Goal: Task Accomplishment & Management: Manage account settings

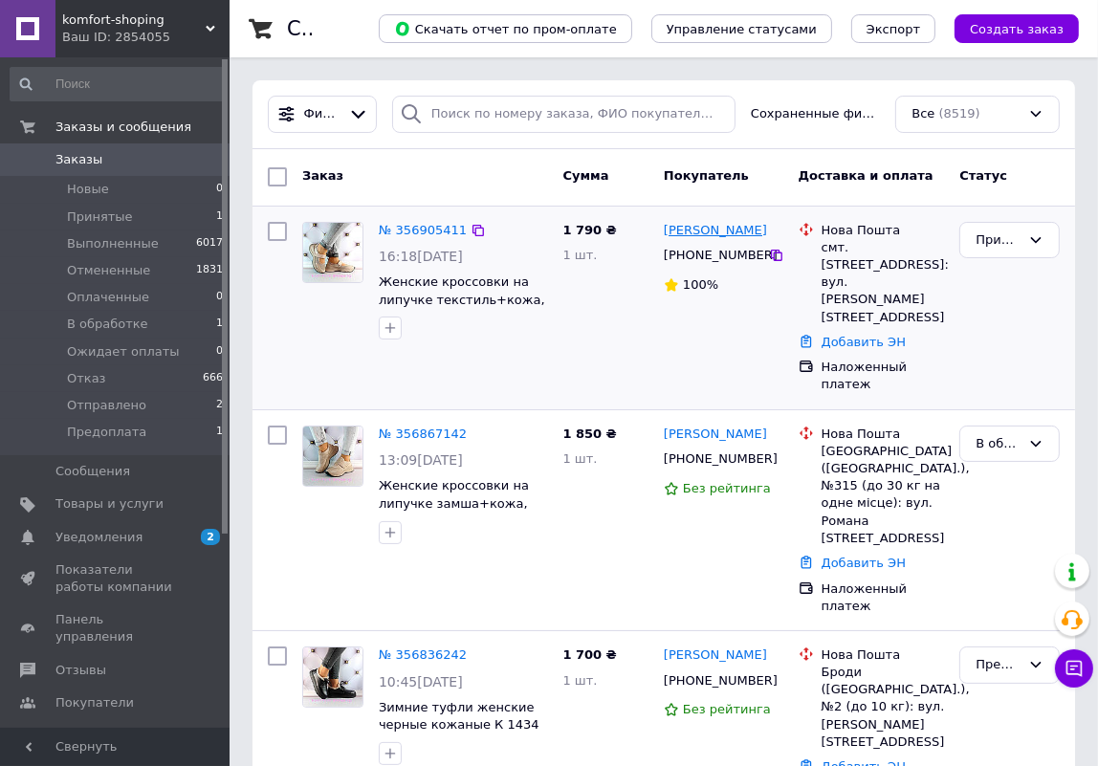
click at [691, 233] on link "[PERSON_NAME]" at bounding box center [715, 231] width 103 height 18
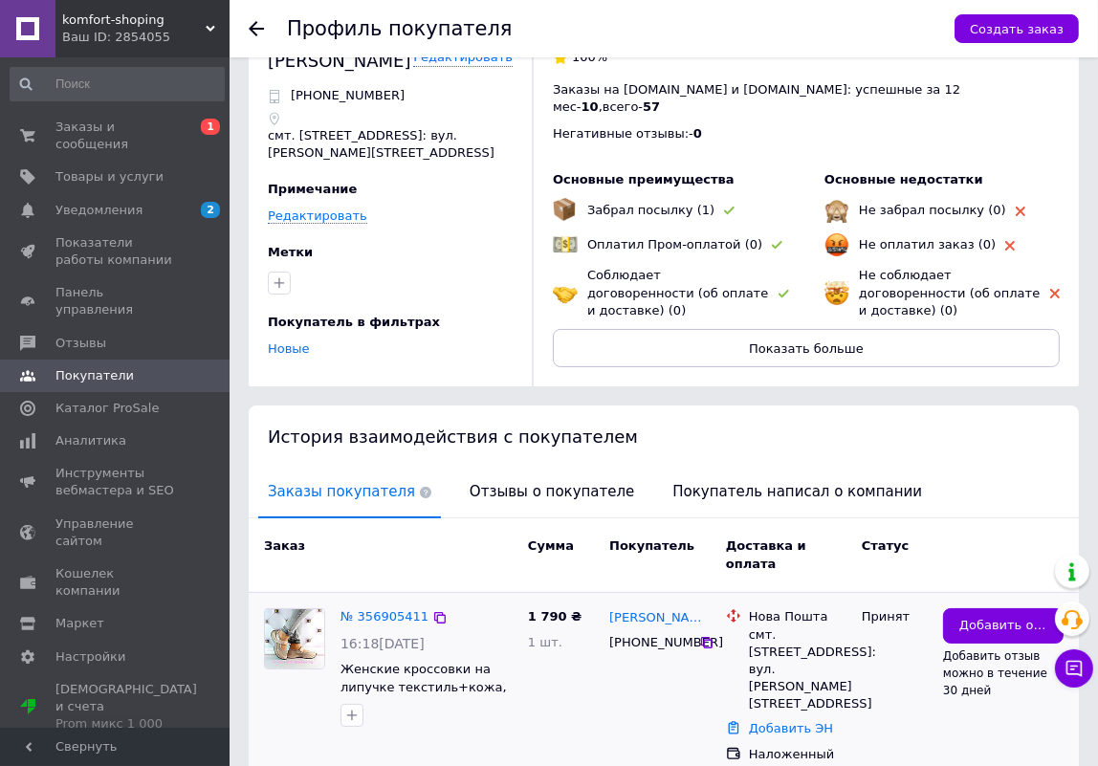
scroll to position [91, 0]
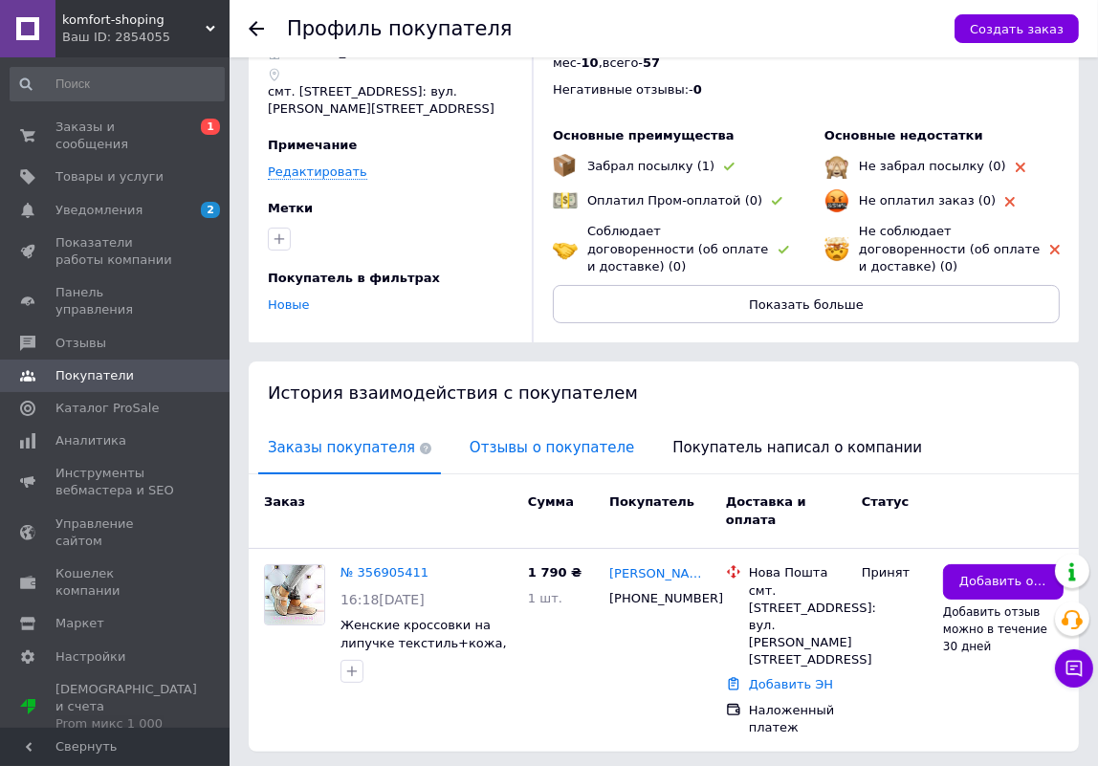
click at [468, 424] on span "Отзывы о покупателе" at bounding box center [552, 448] width 184 height 49
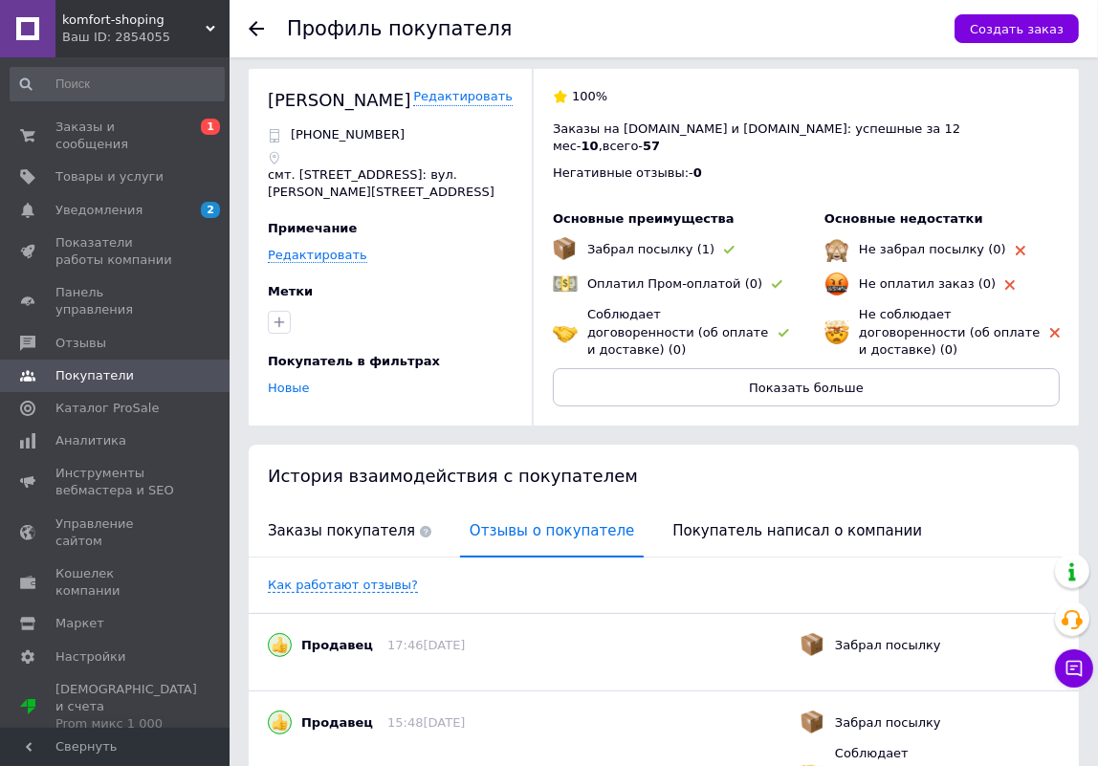
scroll to position [0, 0]
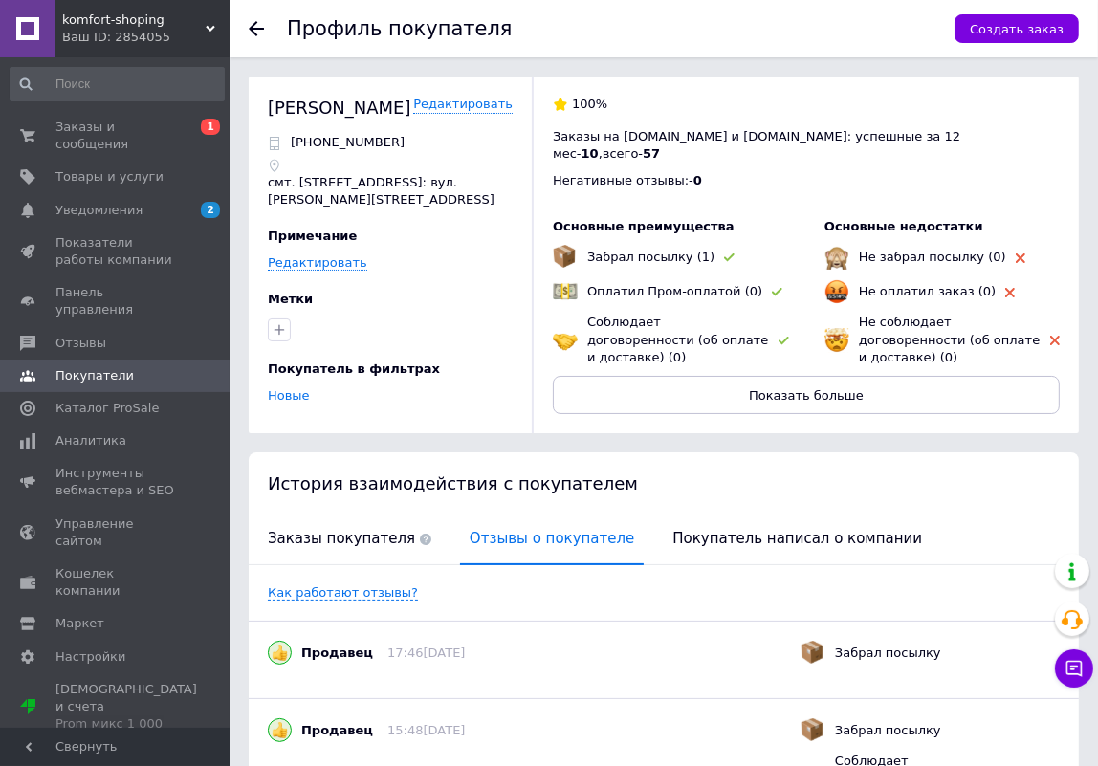
click at [251, 28] on use at bounding box center [256, 28] width 15 height 15
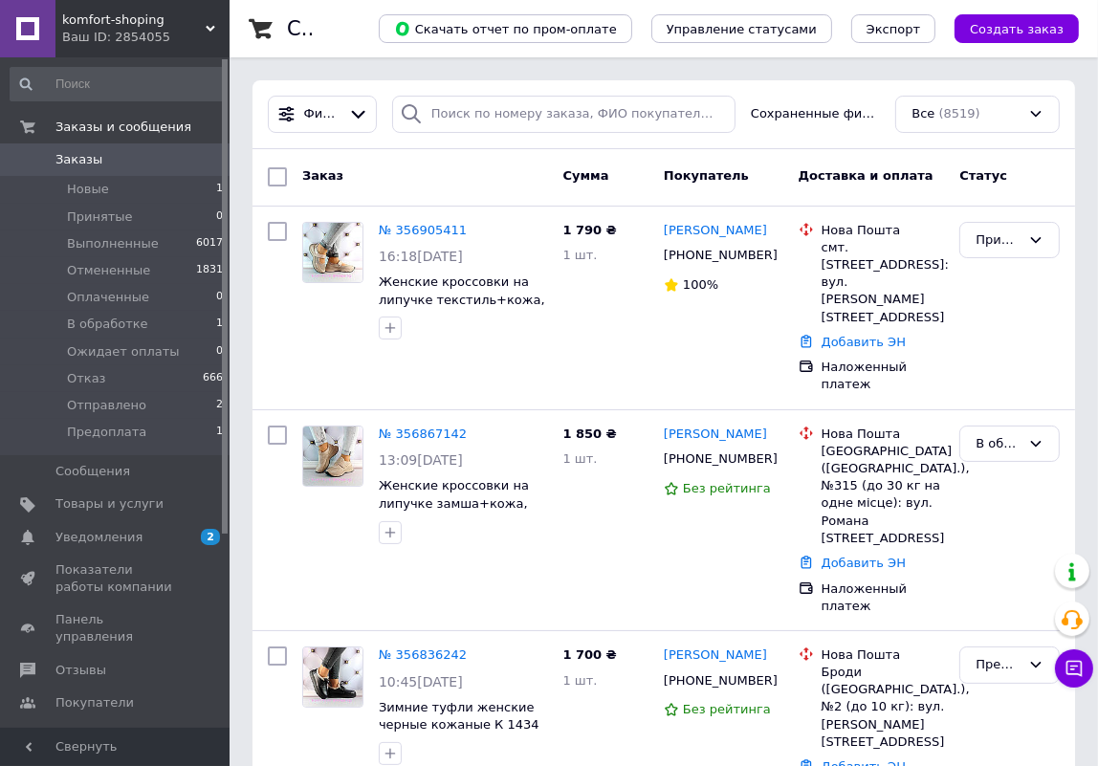
drag, startPoint x: 429, startPoint y: 226, endPoint x: 477, endPoint y: 258, distance: 57.8
click at [429, 225] on link "№ 356905411" at bounding box center [423, 230] width 88 height 14
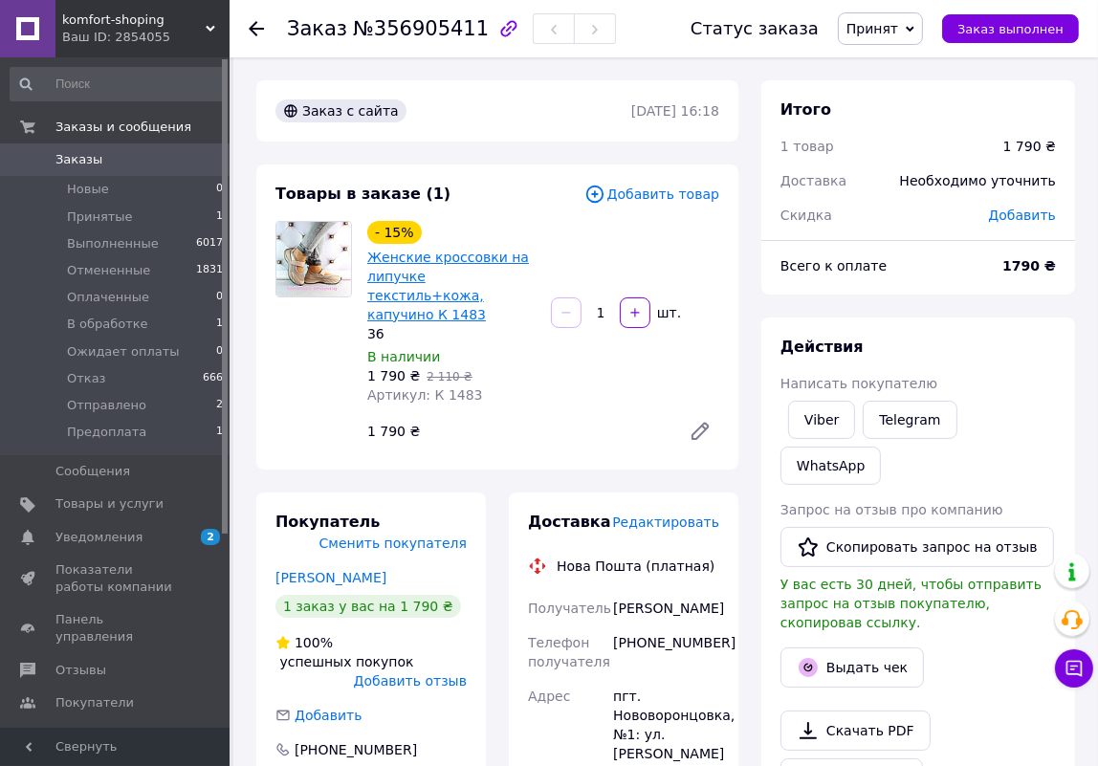
click at [447, 259] on link "Женские кроссовки на липучке текстиль+кожа, капучино К 1483" at bounding box center [448, 286] width 162 height 73
click at [898, 21] on span "Принят" at bounding box center [873, 28] width 52 height 15
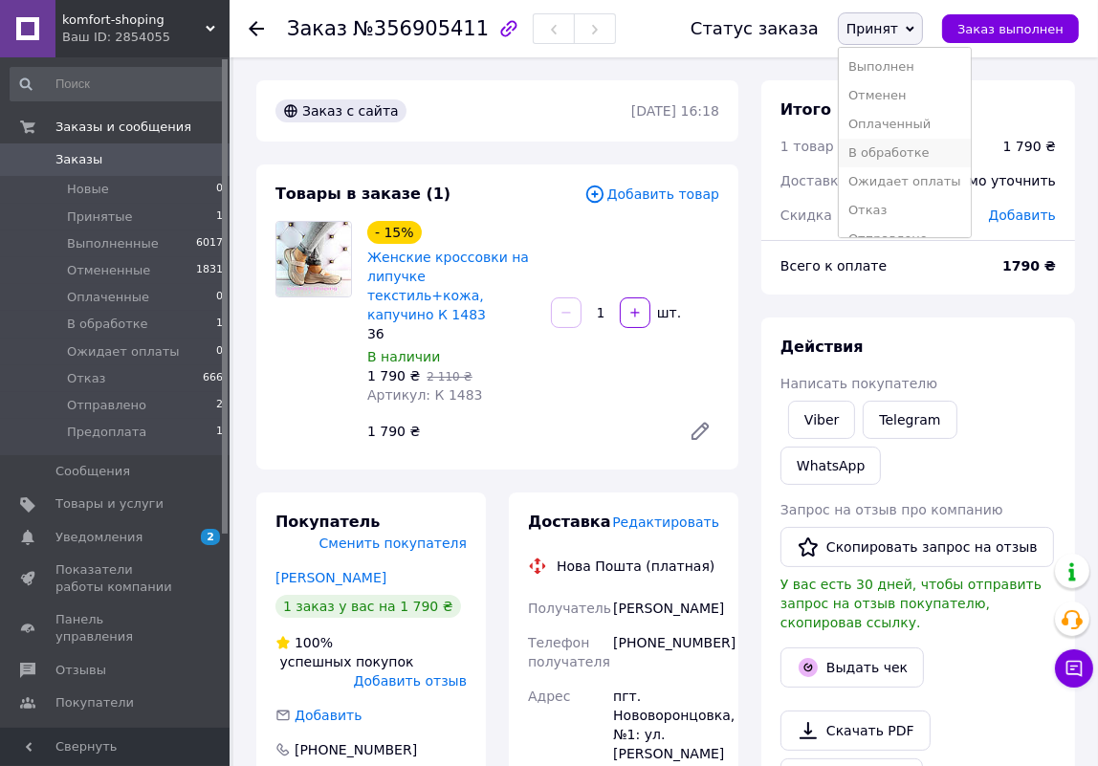
click at [889, 153] on li "В обработке" at bounding box center [905, 153] width 132 height 29
